Goal: Information Seeking & Learning: Learn about a topic

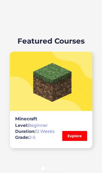
scroll to position [431, 0]
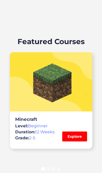
click at [75, 131] on link "Explore" at bounding box center [74, 136] width 25 height 10
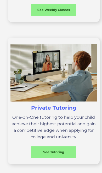
scroll to position [262, 0]
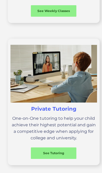
click at [65, 151] on div "See Tutoring" at bounding box center [53, 153] width 45 height 5
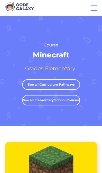
click at [90, 10] on div "menu" at bounding box center [93, 8] width 8 height 8
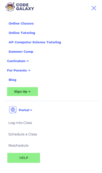
click at [93, 9] on div "menu" at bounding box center [93, 8] width 5 height 5
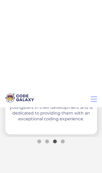
scroll to position [1139, 0]
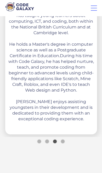
click at [63, 141] on div "Show slide 4 of 4" at bounding box center [63, 142] width 4 height 4
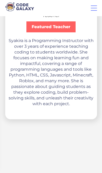
scroll to position [1103, 0]
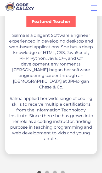
scroll to position [1112, 0]
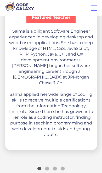
click at [40, 167] on div "Show slide 1 of 4" at bounding box center [39, 169] width 4 height 4
click at [46, 169] on div "carousel" at bounding box center [51, 169] width 102 height 10
click at [46, 167] on div "Show slide 2 of 4" at bounding box center [47, 169] width 4 height 4
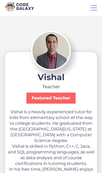
scroll to position [1031, 0]
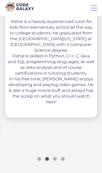
click at [56, 157] on div "Show slide 3 of 4" at bounding box center [55, 159] width 4 height 4
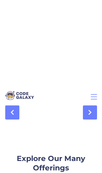
scroll to position [1486, 0]
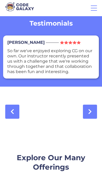
click at [92, 105] on link at bounding box center [90, 112] width 14 height 14
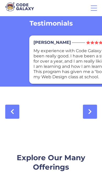
click at [88, 107] on link at bounding box center [90, 112] width 14 height 14
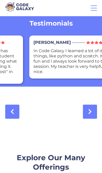
click at [92, 110] on link at bounding box center [90, 112] width 14 height 14
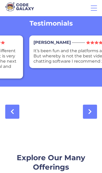
click at [92, 110] on link at bounding box center [90, 112] width 14 height 14
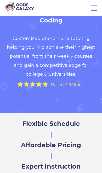
scroll to position [0, 0]
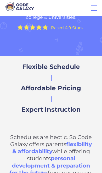
click at [81, 67] on span "Flexible Schedule" at bounding box center [50, 67] width 61 height 8
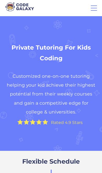
click at [94, 9] on div "menu" at bounding box center [93, 8] width 8 height 8
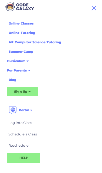
click at [15, 21] on link "Online Classes" at bounding box center [50, 23] width 91 height 9
click at [94, 10] on div "menu" at bounding box center [93, 8] width 8 height 8
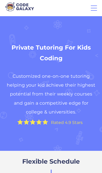
click at [88, 11] on div "Online Programs Weekly Classes 1x or 2x a week classes 1x1 Tutoring Private cla…" at bounding box center [51, 8] width 102 height 16
click at [98, 11] on div "menu" at bounding box center [93, 8] width 8 height 8
